Goal: Task Accomplishment & Management: Use online tool/utility

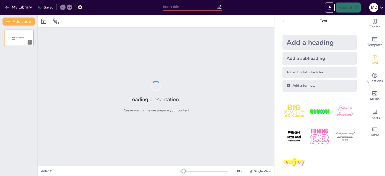
type input "Наказ 360 МОЗ України: Вимоги до заповнення рецептурних бланків"
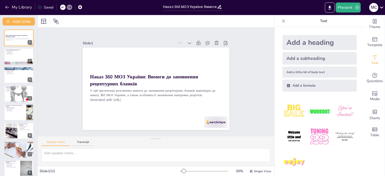
click at [281, 19] on icon at bounding box center [283, 21] width 5 height 5
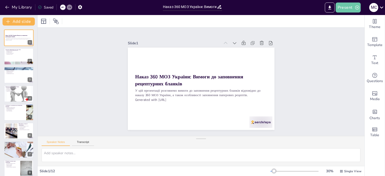
click at [344, 7] on button "Present" at bounding box center [347, 8] width 25 height 10
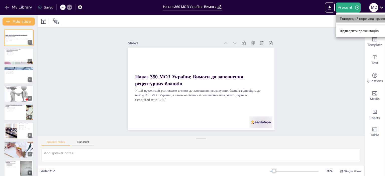
click at [345, 19] on font "Попередній перегляд презентації" at bounding box center [366, 19] width 53 height 4
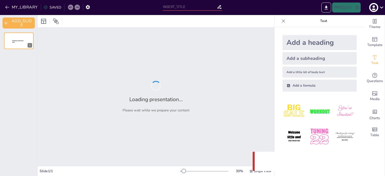
type input "Наказ 360 МОЗ України: Вимоги до заповнення рецептурних бланків"
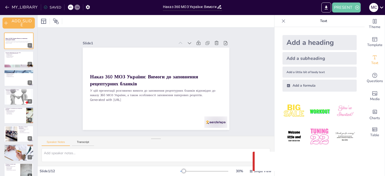
click at [342, 8] on button "PRESENT" at bounding box center [346, 8] width 29 height 10
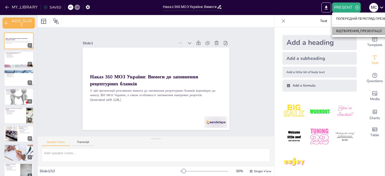
click at [354, 30] on font "ВІДТВОРЕННЯ_ПРЕЗЕНТАЦІЇ" at bounding box center [359, 31] width 46 height 4
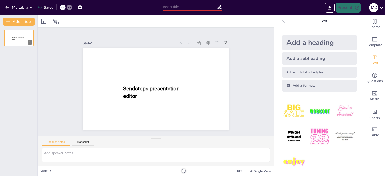
type input "Наказ 360 МОЗ України: Вимоги до заповнення рецептурних бланків"
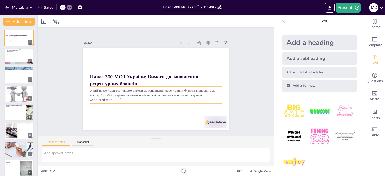
click at [127, 97] on p "Generated with [URL]" at bounding box center [156, 99] width 132 height 5
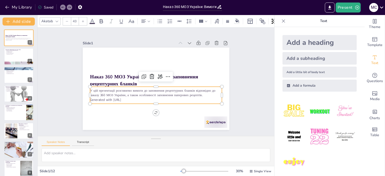
click at [128, 97] on p "Generated with [URL]" at bounding box center [156, 99] width 132 height 5
click at [128, 98] on p "Generated with [URL]" at bounding box center [156, 99] width 132 height 5
click at [99, 98] on p "Generated with [URL]" at bounding box center [156, 99] width 132 height 5
click at [165, 74] on icon at bounding box center [168, 77] width 6 height 6
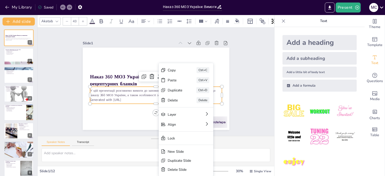
click at [132, 91] on p "У цій презентації розглянемо вимоги до заповнення рецептурних бланків відповідн…" at bounding box center [156, 92] width 132 height 9
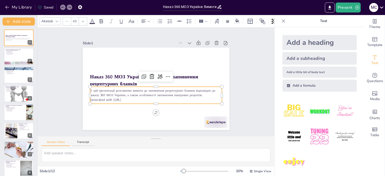
click at [134, 89] on p "У цій презентації розглянемо вимоги до заповнення рецептурних бланків відповідн…" at bounding box center [156, 92] width 132 height 9
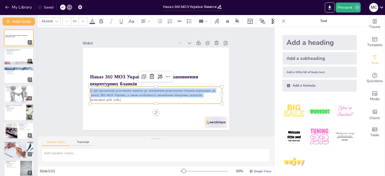
click at [134, 89] on p "У цій презентації розглянемо вимоги до заповнення рецептурних бланків відповідн…" at bounding box center [156, 92] width 132 height 9
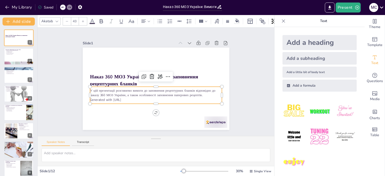
click at [127, 97] on p "Generated with [URL]" at bounding box center [156, 99] width 132 height 5
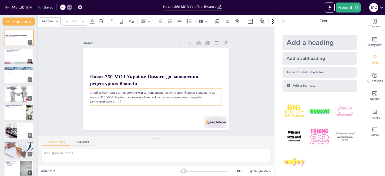
click at [125, 100] on p "Generated with [URL]" at bounding box center [156, 102] width 132 height 5
click at [129, 100] on p "Generated with [URL]" at bounding box center [156, 102] width 132 height 5
click at [127, 100] on p "Generated with [URL]" at bounding box center [156, 102] width 132 height 5
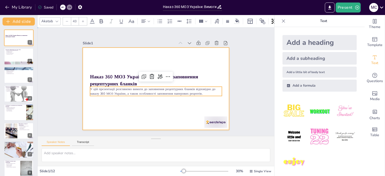
click at [172, 114] on div at bounding box center [156, 89] width 146 height 82
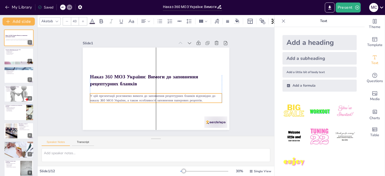
drag, startPoint x: 164, startPoint y: 91, endPoint x: 166, endPoint y: 98, distance: 7.1
click at [166, 98] on p "У цій презентації розглянемо вимоги до заповнення рецептурних бланків відповідн…" at bounding box center [156, 97] width 132 height 9
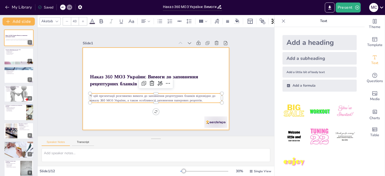
click at [169, 112] on div at bounding box center [156, 89] width 146 height 82
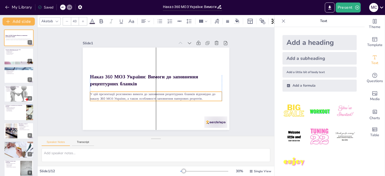
click at [174, 93] on p "У цій презентації розглянемо вимоги до заповнення рецептурних бланків відповідн…" at bounding box center [156, 96] width 132 height 9
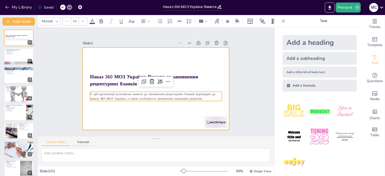
click at [176, 109] on div at bounding box center [156, 89] width 146 height 82
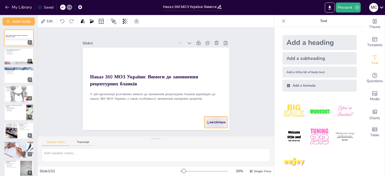
click at [207, 119] on div at bounding box center [215, 122] width 23 height 12
click at [217, 106] on icon at bounding box center [220, 106] width 6 height 6
click at [18, 57] on div at bounding box center [19, 56] width 30 height 17
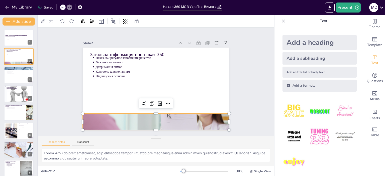
click at [153, 117] on div at bounding box center [156, 121] width 146 height 117
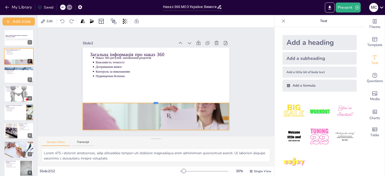
drag, startPoint x: 152, startPoint y: 111, endPoint x: 153, endPoint y: 96, distance: 15.3
click at [153, 99] on div at bounding box center [156, 101] width 146 height 4
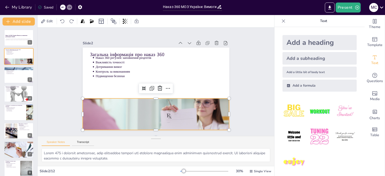
click at [155, 107] on div at bounding box center [156, 121] width 146 height 117
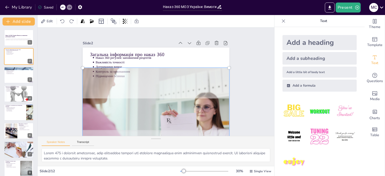
drag, startPoint x: 155, startPoint y: 107, endPoint x: 158, endPoint y: 111, distance: 5.7
click at [158, 111] on div at bounding box center [156, 126] width 152 height 123
click at [231, 106] on div "Slide 1 Наказ 360 МОЗ України: Вимоги до заповнення рецептурних бланків У цій п…" at bounding box center [156, 82] width 175 height 96
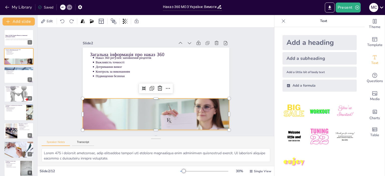
click at [172, 110] on div at bounding box center [156, 126] width 146 height 117
click at [259, 108] on div "Slide 1 Наказ 360 МОЗ України: Вимоги до заповнення рецептурних бланків У цій п…" at bounding box center [156, 82] width 236 height 108
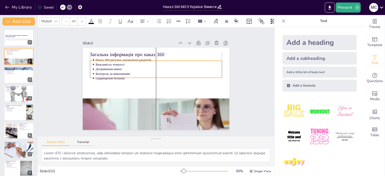
click at [131, 67] on p "Дотримання вимог" at bounding box center [158, 69] width 126 height 5
click at [253, 90] on div "Slide 1 Наказ 360 МОЗ України: Вимоги до заповнення рецептурних бланків У цій п…" at bounding box center [156, 82] width 236 height 108
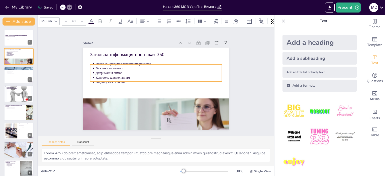
drag, startPoint x: 109, startPoint y: 72, endPoint x: 110, endPoint y: 76, distance: 3.8
click at [110, 76] on p "Контроль за виконанням" at bounding box center [158, 77] width 126 height 5
click at [54, 74] on div "Slide 1 Наказ 360 МОЗ України: Вимоги до заповнення рецептурних бланків У цій п…" at bounding box center [156, 82] width 236 height 108
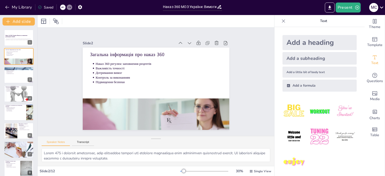
click at [13, 75] on div at bounding box center [19, 75] width 30 height 17
type textarea "Чіткість заповнення рецептів є критично важливою, оскільки будь-яка неточність …"
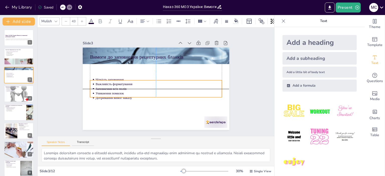
drag, startPoint x: 103, startPoint y: 70, endPoint x: 104, endPoint y: 86, distance: 16.3
click at [104, 86] on p "Заповнення всіх полів" at bounding box center [158, 88] width 126 height 5
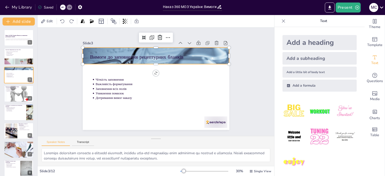
click at [112, 60] on div at bounding box center [156, 55] width 146 height 117
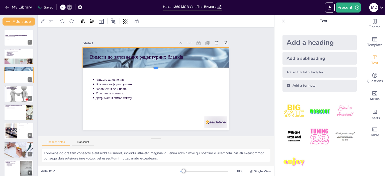
drag, startPoint x: 151, startPoint y: 62, endPoint x: 152, endPoint y: 66, distance: 3.8
click at [152, 66] on div "Вимоги до заповнення рецептурних бланків Чіткість заповнення Важливість формату…" at bounding box center [156, 89] width 146 height 82
click at [69, 73] on div "Slide 1 Наказ 360 МОЗ України: Вимоги до заповнення рецептурних бланків У цій п…" at bounding box center [156, 82] width 175 height 96
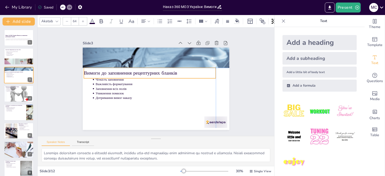
drag, startPoint x: 117, startPoint y: 54, endPoint x: 111, endPoint y: 69, distance: 16.2
click at [111, 70] on p "Вимоги до заповнення рецептурних бланків" at bounding box center [150, 73] width 132 height 7
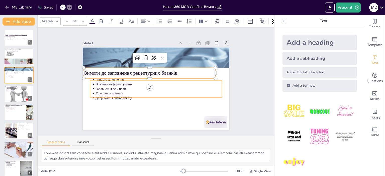
type input "43"
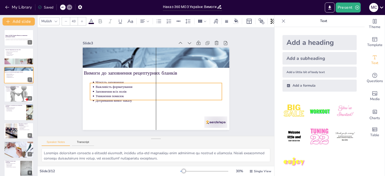
drag, startPoint x: 109, startPoint y: 80, endPoint x: 109, endPoint y: 82, distance: 2.8
click at [109, 82] on p "Чіткість заповнення" at bounding box center [158, 82] width 126 height 5
click at [70, 87] on div "Slide 1 Наказ 360 МОЗ України: Вимоги до заповнення рецептурних бланків У цій п…" at bounding box center [156, 82] width 175 height 96
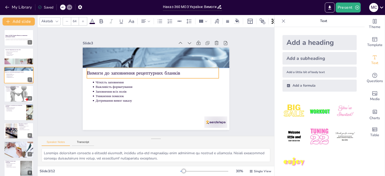
drag, startPoint x: 96, startPoint y: 72, endPoint x: 99, endPoint y: 73, distance: 3.0
click at [99, 73] on p "Вимоги до заповнення рецептурних бланків" at bounding box center [153, 73] width 132 height 7
click at [46, 88] on div "Slide 1 Наказ 360 МОЗ України: Вимоги до заповнення рецептурних бланків У цій п…" at bounding box center [156, 82] width 236 height 108
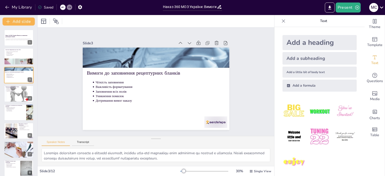
click at [21, 94] on div at bounding box center [19, 93] width 30 height 21
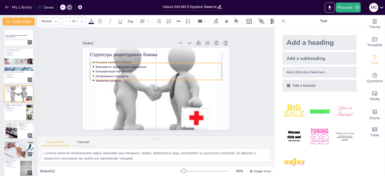
drag, startPoint x: 105, startPoint y: 68, endPoint x: 106, endPoint y: 72, distance: 4.6
click at [106, 74] on p "Дотримання стандартів" at bounding box center [158, 76] width 126 height 5
click at [61, 78] on div "Slide 1 Наказ 360 МОЗ України: Вимоги до заповнення рецептурних бланків У цій п…" at bounding box center [156, 82] width 236 height 108
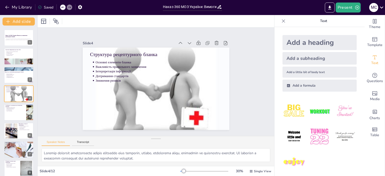
click at [27, 112] on div at bounding box center [30, 112] width 22 height 17
type textarea "Заповнення рецептурних бланків чорним кольором є важливим для забезпечення чітк…"
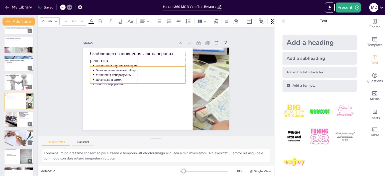
drag, startPoint x: 122, startPoint y: 63, endPoint x: 121, endPoint y: 66, distance: 3.2
click at [121, 66] on ul "Заповнення чорним кольором Використання великих літер Уникнення непорозумінь До…" at bounding box center [137, 74] width 95 height 23
click at [56, 80] on div "Slide 1 Наказ 360 МОЗ України: Вимоги до заповнення рецептурних бланків У цій п…" at bounding box center [156, 82] width 236 height 108
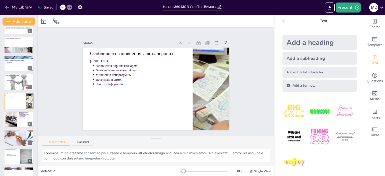
click at [28, 115] on icon at bounding box center [29, 116] width 4 height 4
